Goal: Information Seeking & Learning: Learn about a topic

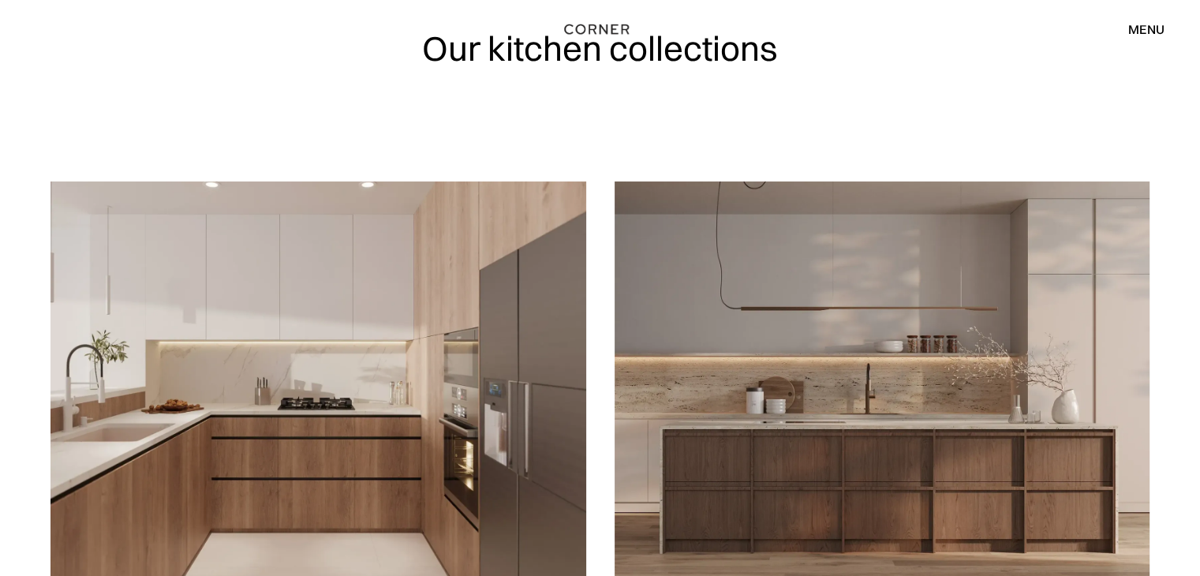
scroll to position [158, 0]
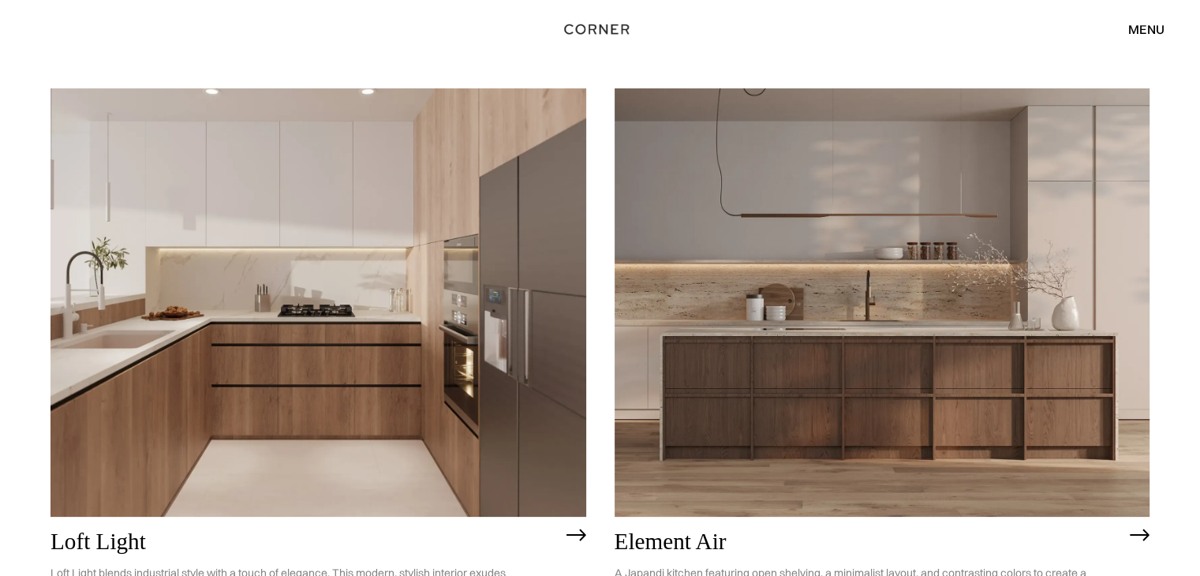
click at [901, 323] on img at bounding box center [882, 302] width 536 height 428
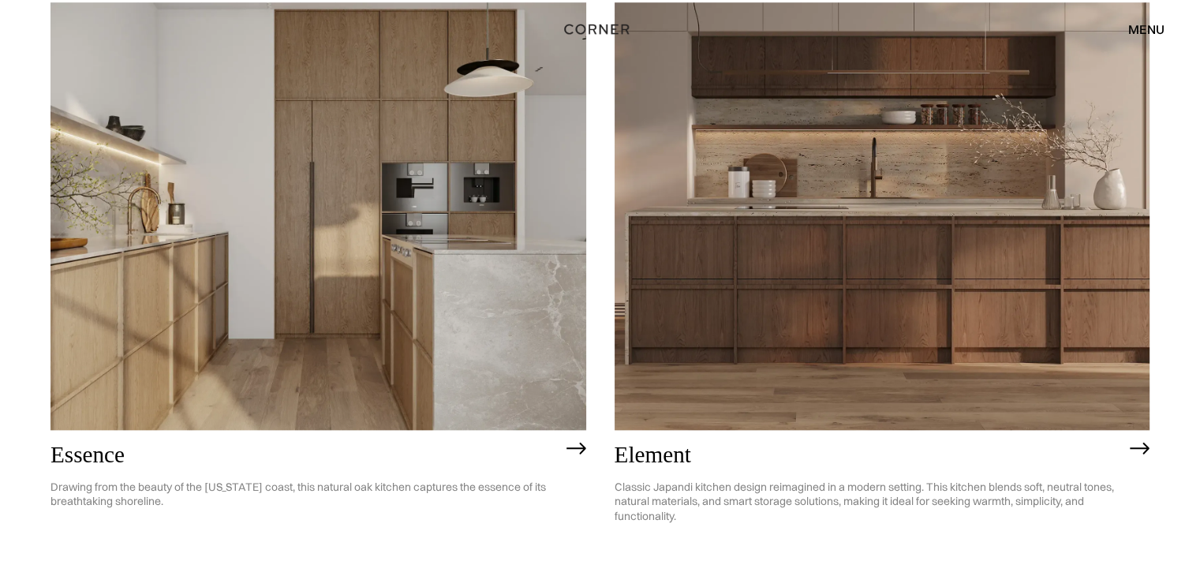
scroll to position [1491, 0]
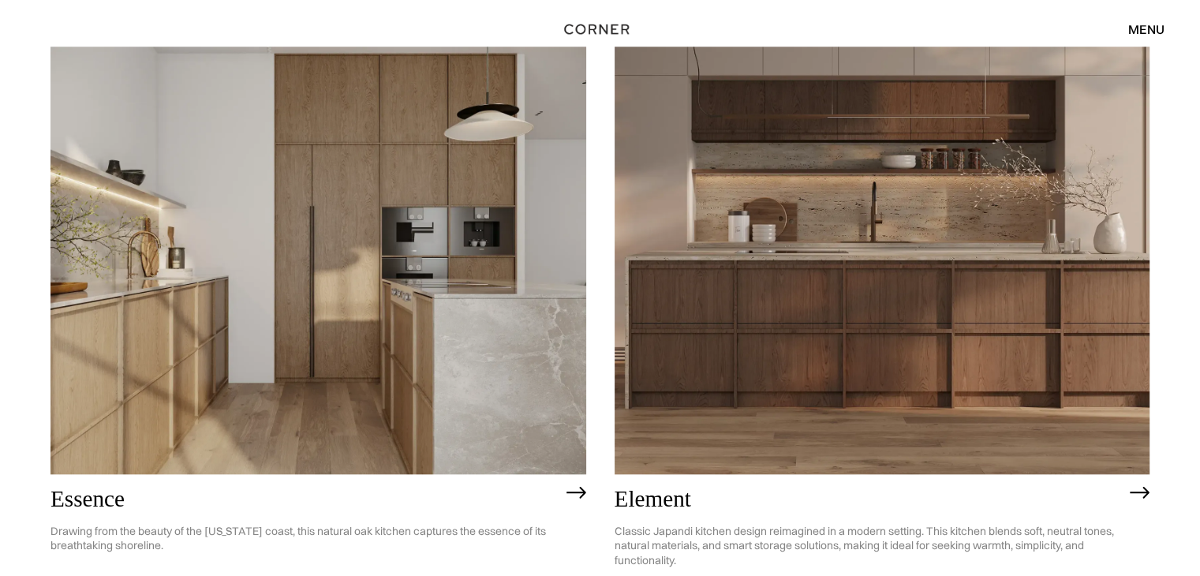
click at [860, 304] on img at bounding box center [882, 261] width 536 height 428
click at [341, 238] on img at bounding box center [318, 261] width 536 height 428
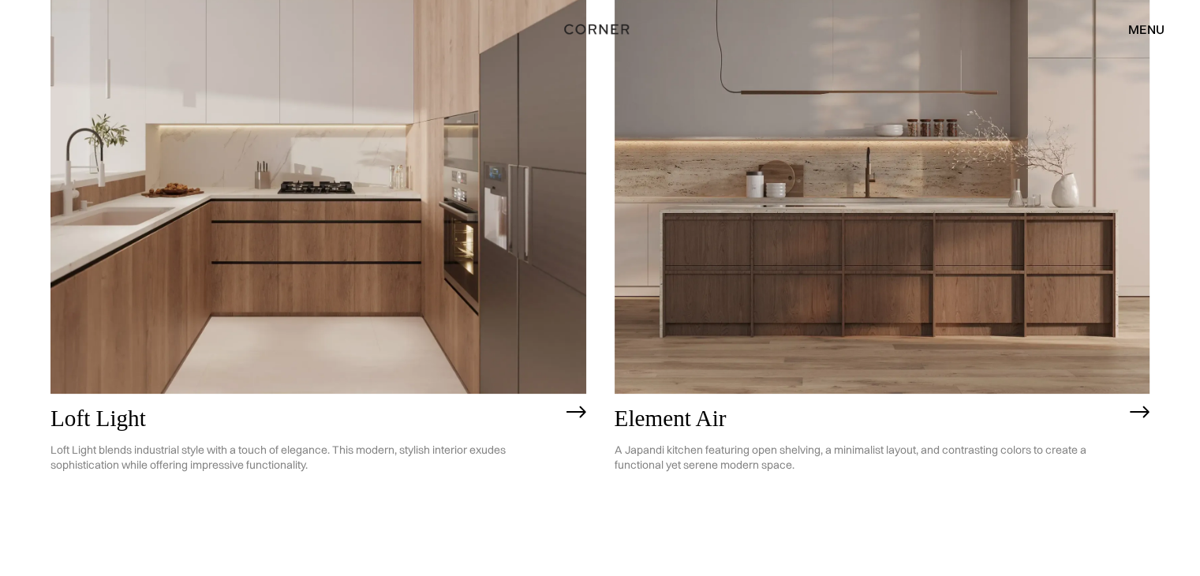
scroll to position [315, 0]
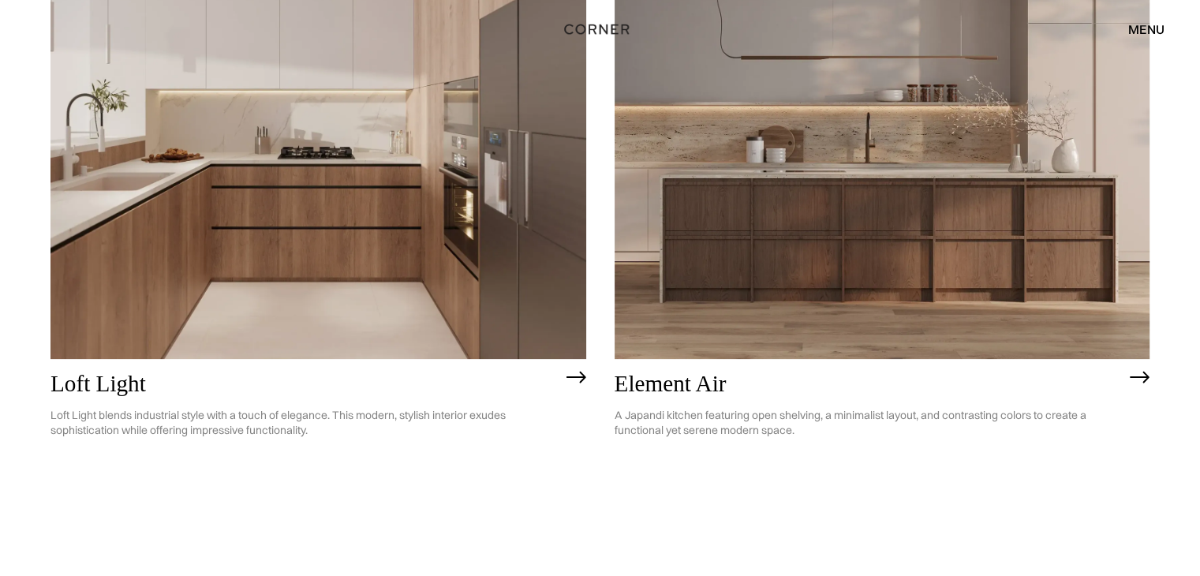
click at [279, 111] on img at bounding box center [318, 145] width 536 height 428
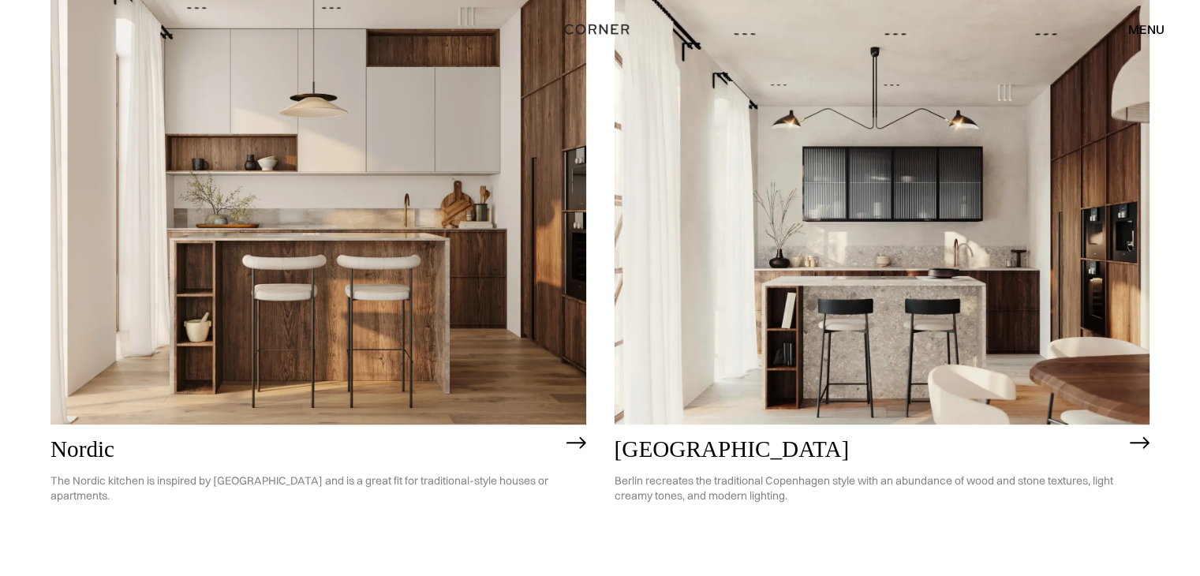
scroll to position [1025, 0]
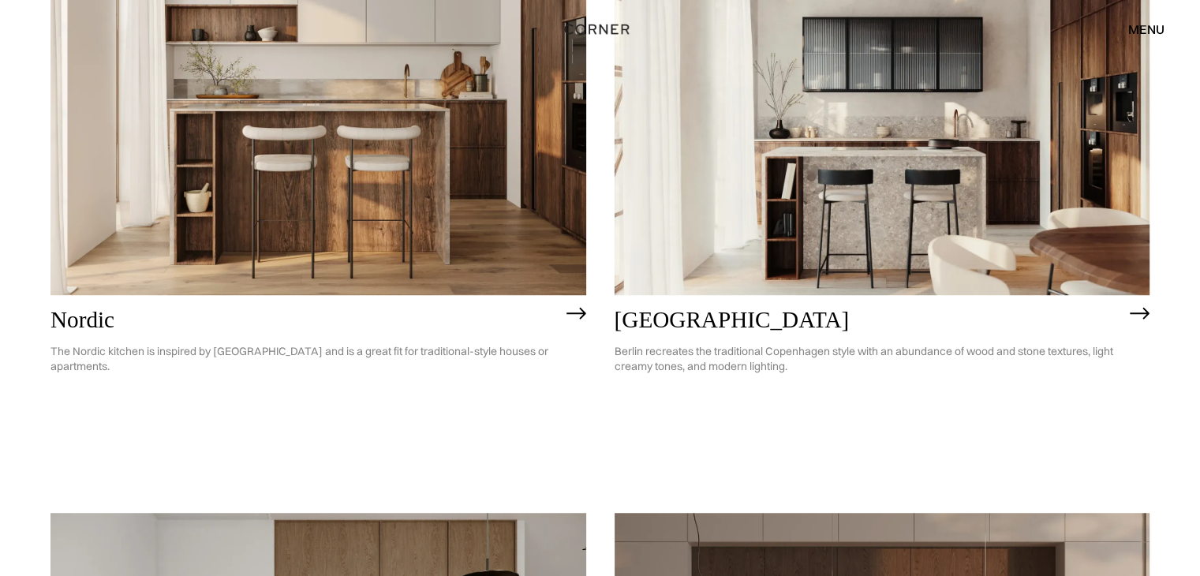
click at [449, 198] on img at bounding box center [318, 81] width 536 height 428
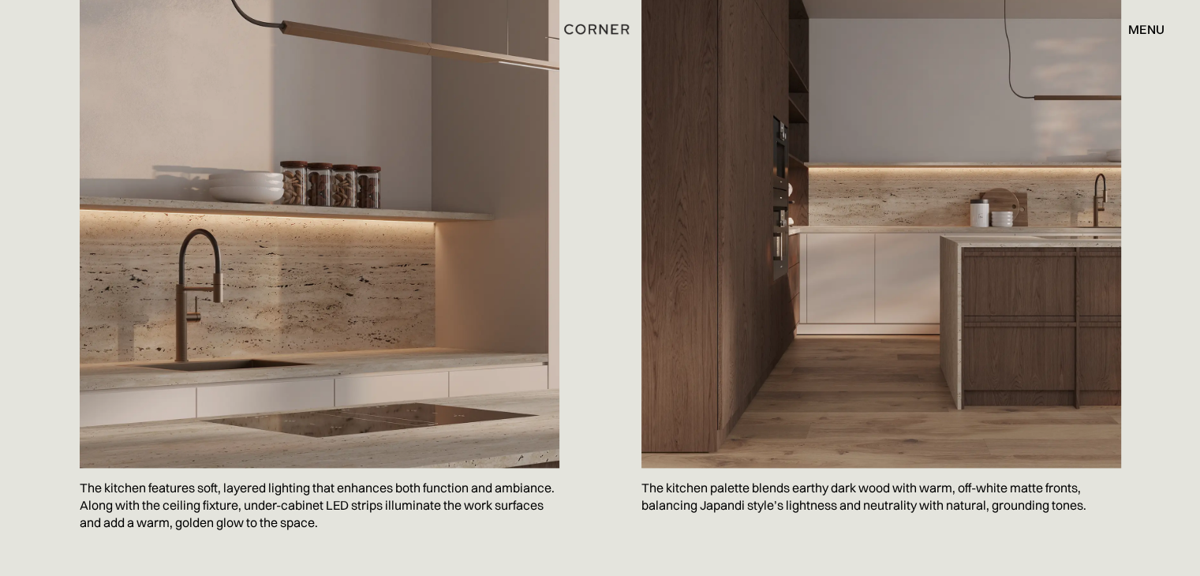
scroll to position [1972, 0]
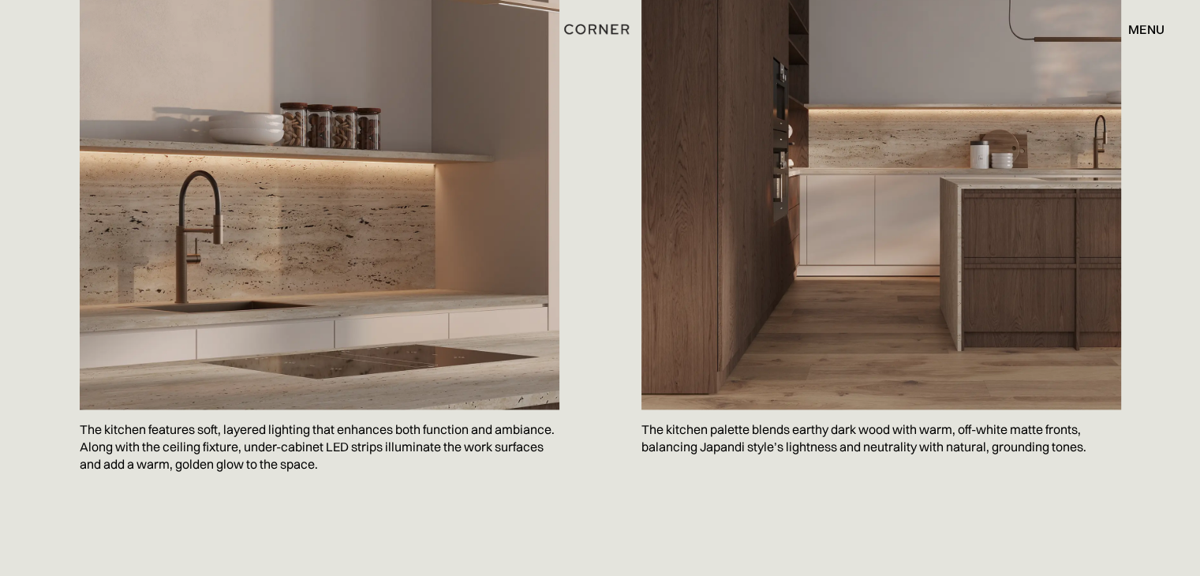
click at [860, 281] on img at bounding box center [881, 90] width 480 height 640
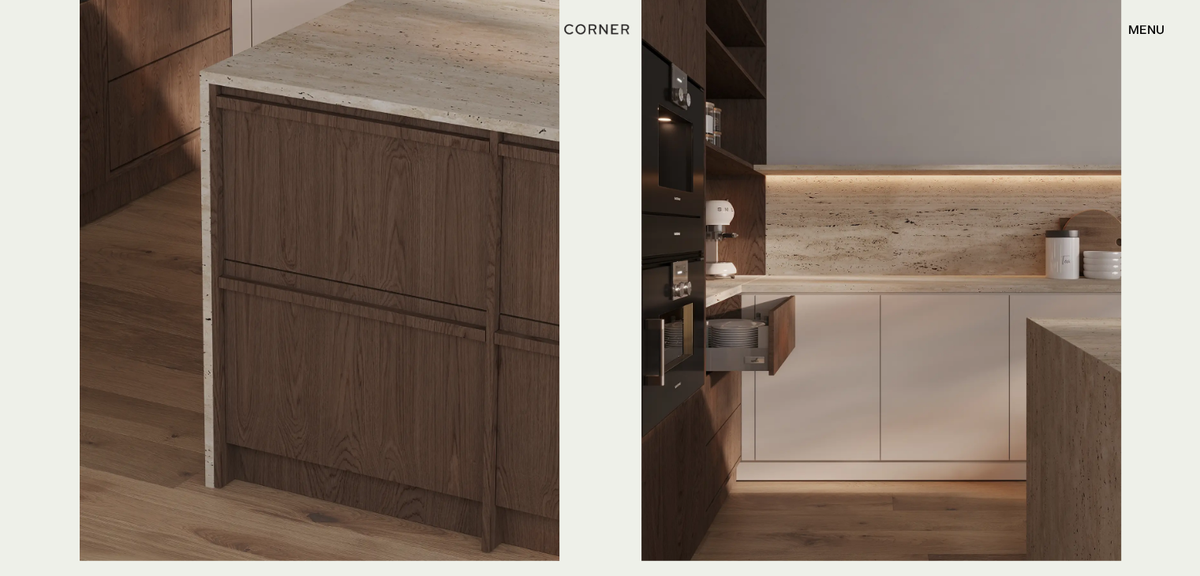
scroll to position [4180, 0]
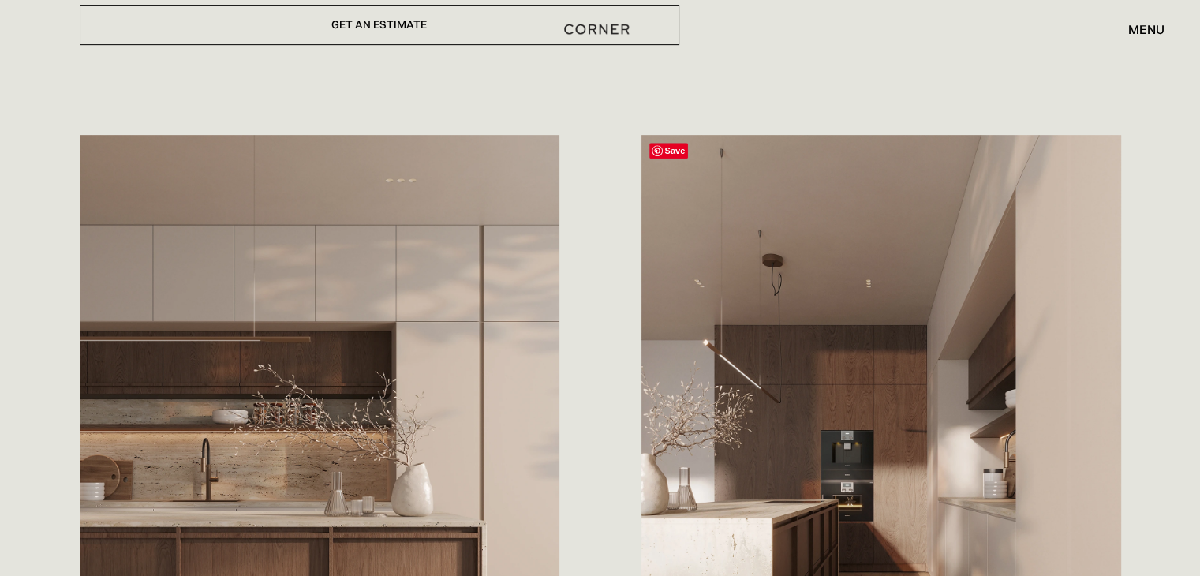
scroll to position [946, 0]
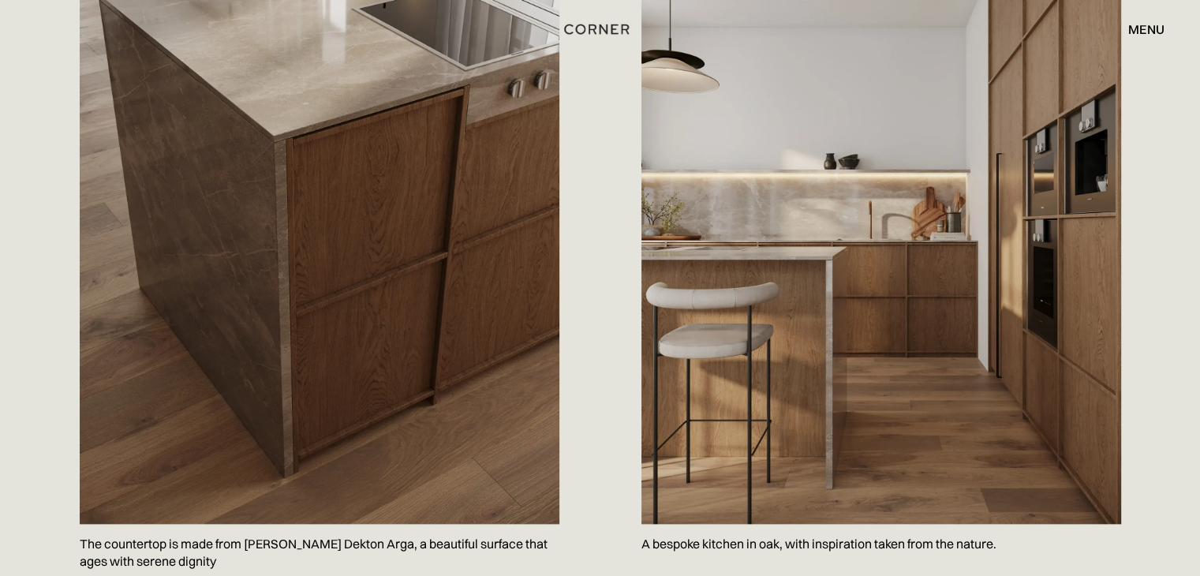
scroll to position [1656, 0]
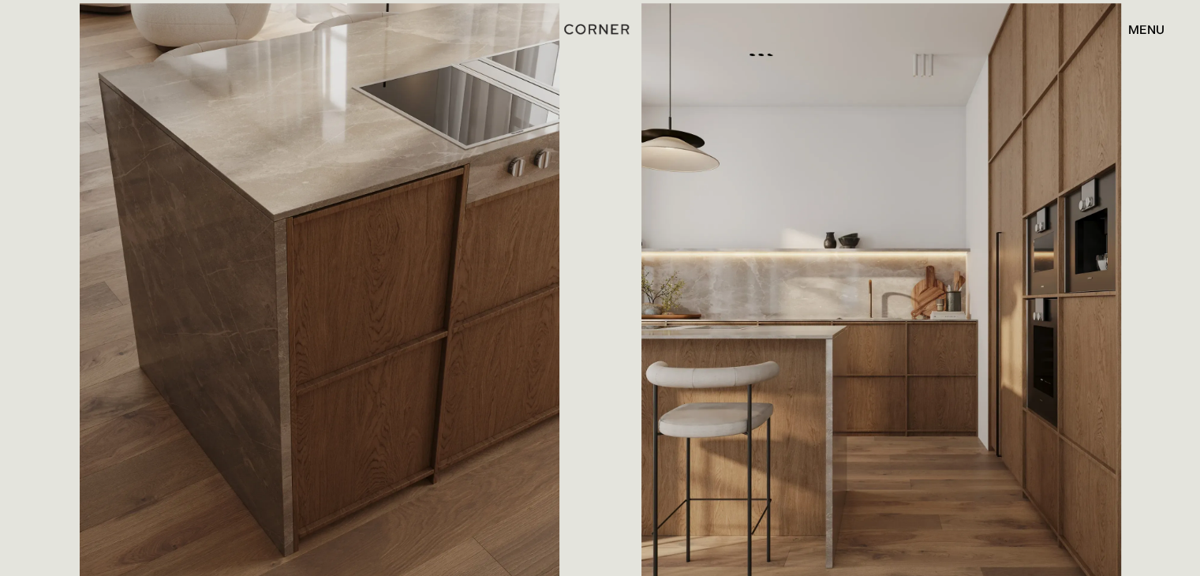
click at [41, 78] on div "Save The countertop is made from Cosentino’s Dekton Arga, a beautiful surface t…" at bounding box center [600, 363] width 1200 height 799
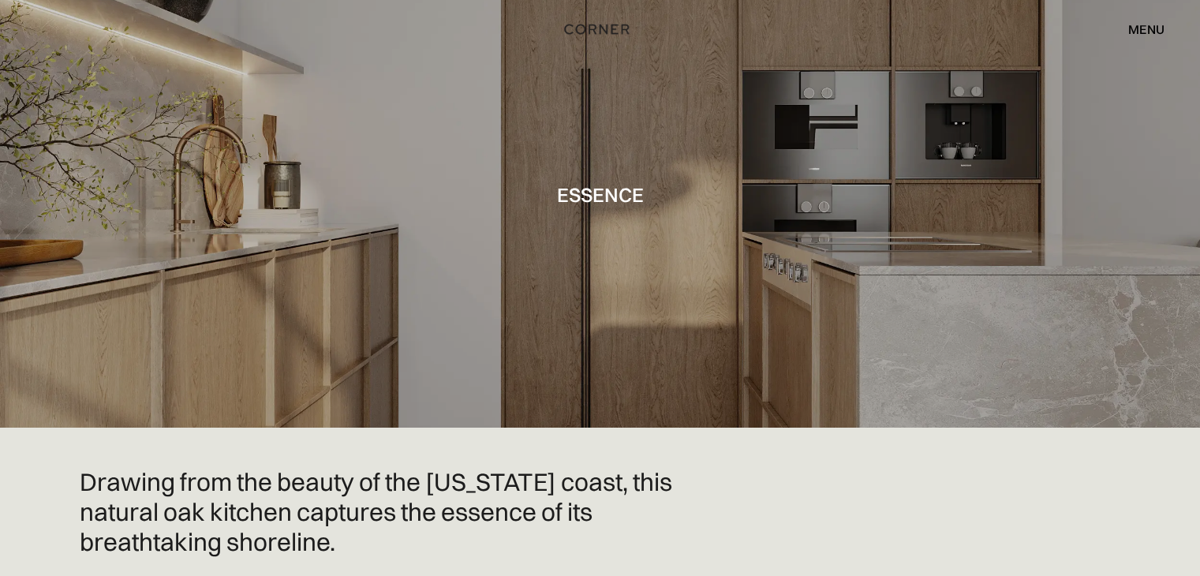
scroll to position [0, 0]
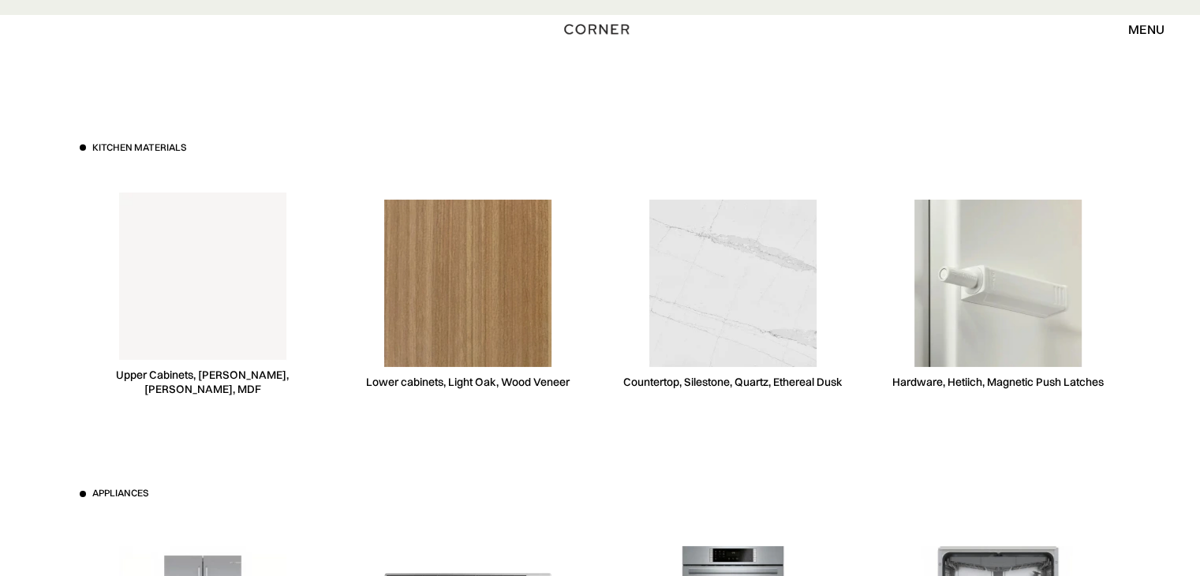
scroll to position [6152, 0]
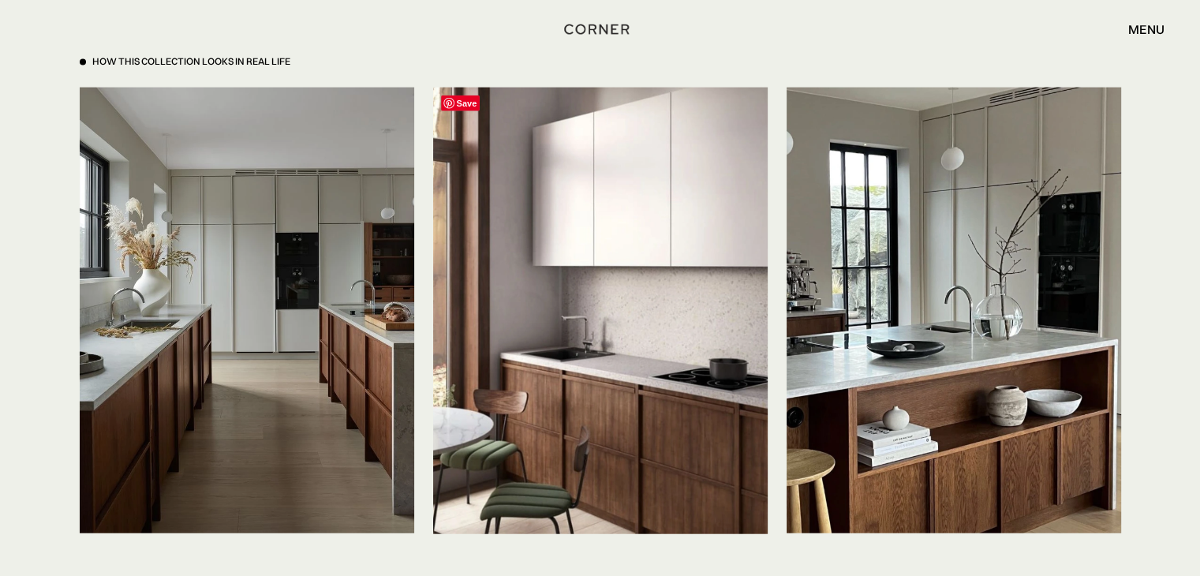
scroll to position [3707, 0]
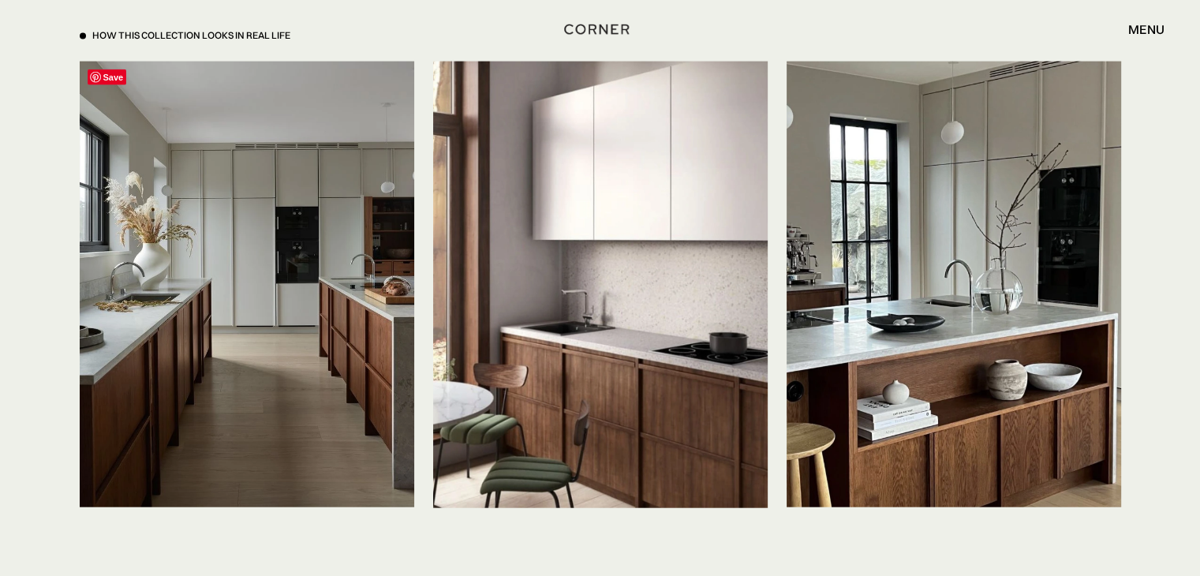
click at [221, 258] on img at bounding box center [247, 285] width 334 height 446
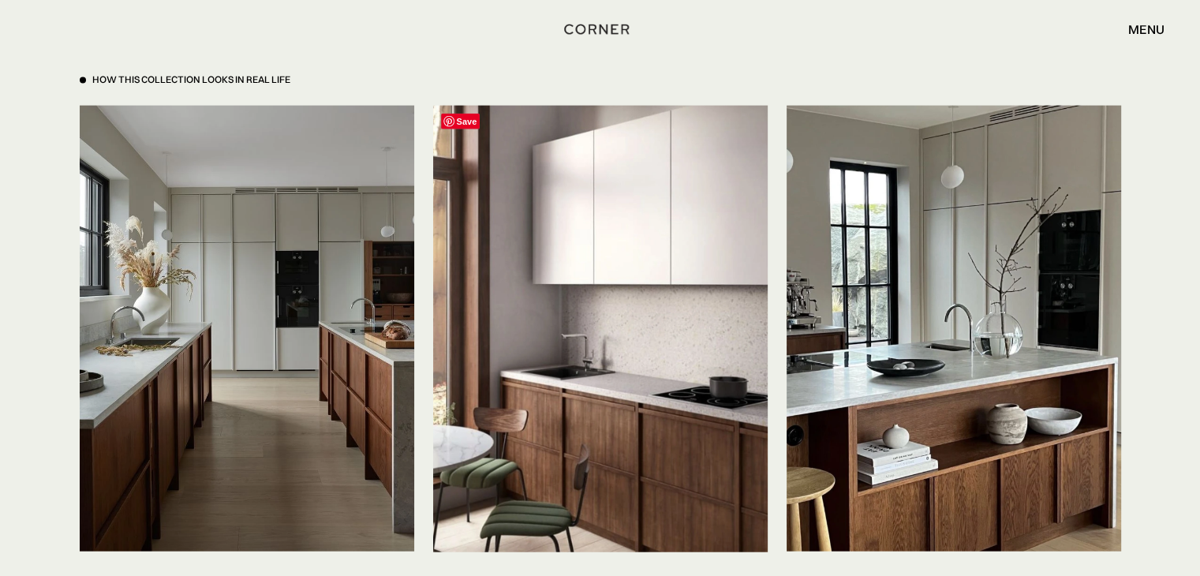
scroll to position [3628, 0]
